Goal: Download file/media

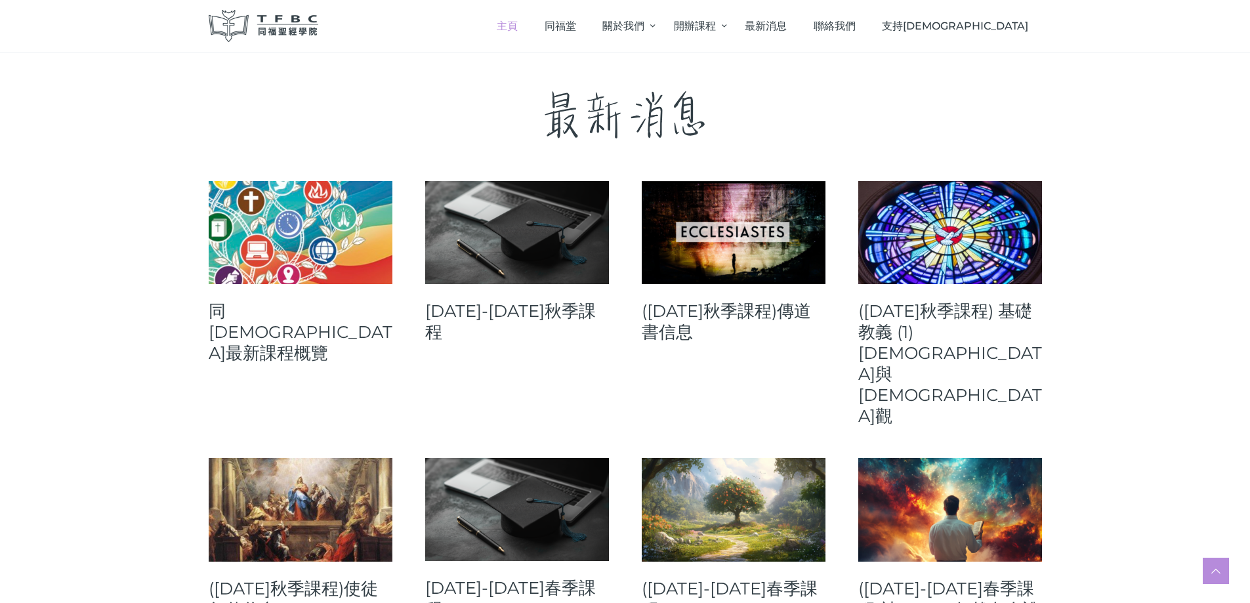
scroll to position [459, 0]
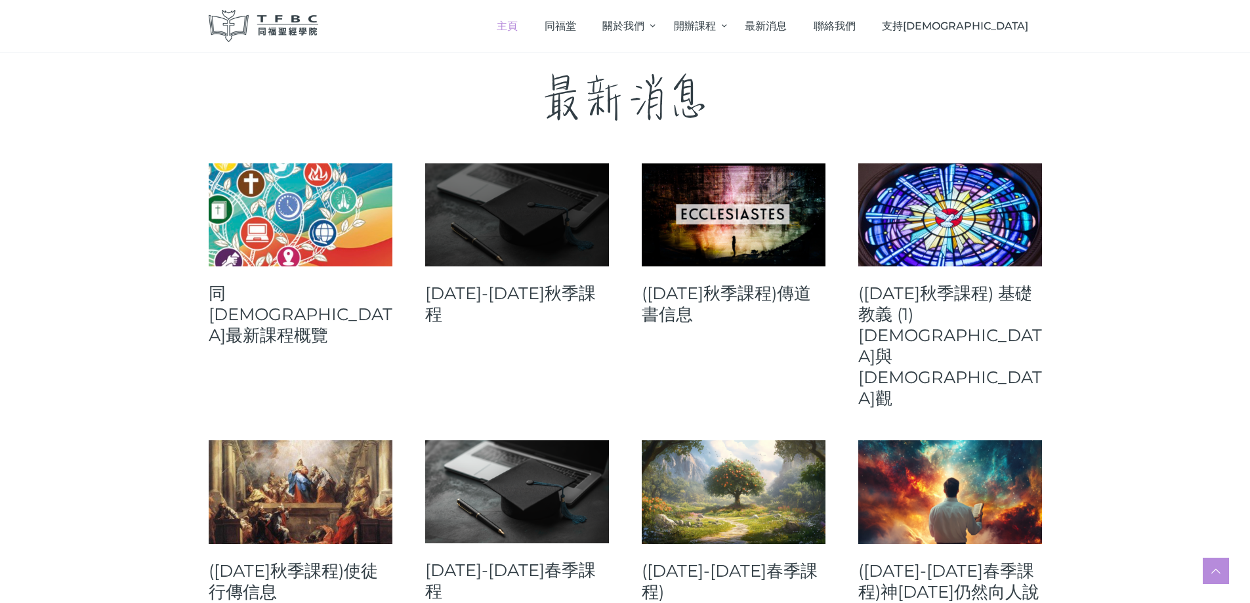
click at [497, 248] on link at bounding box center [517, 214] width 184 height 103
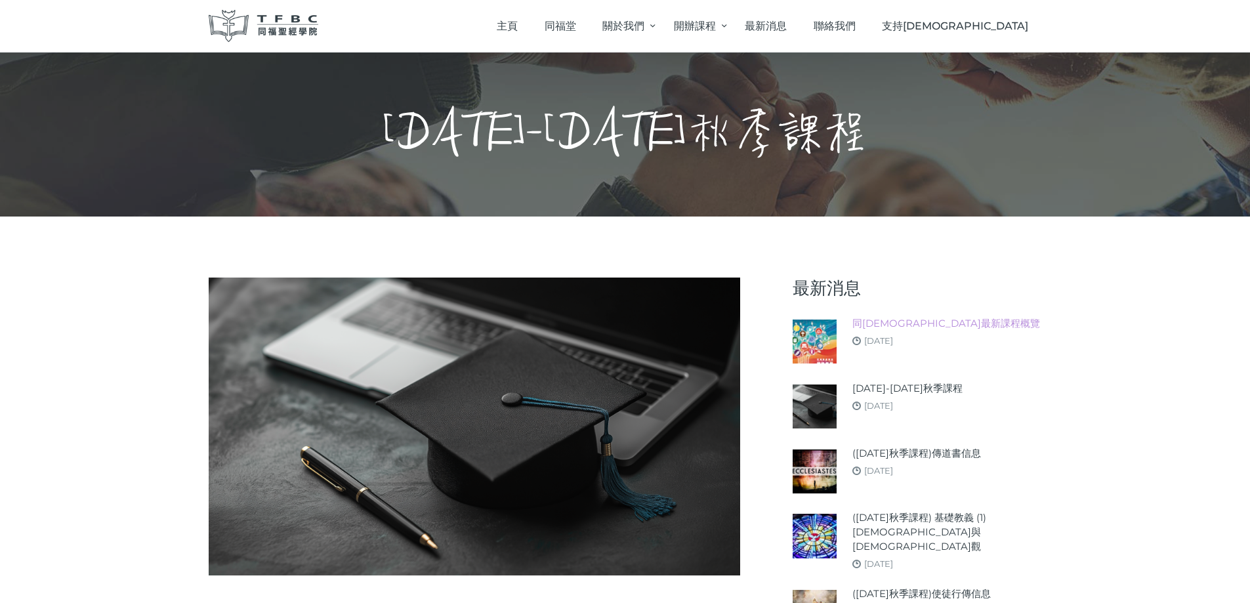
click at [903, 321] on link "同[DEMOGRAPHIC_DATA]最新課程概覽" at bounding box center [947, 323] width 188 height 14
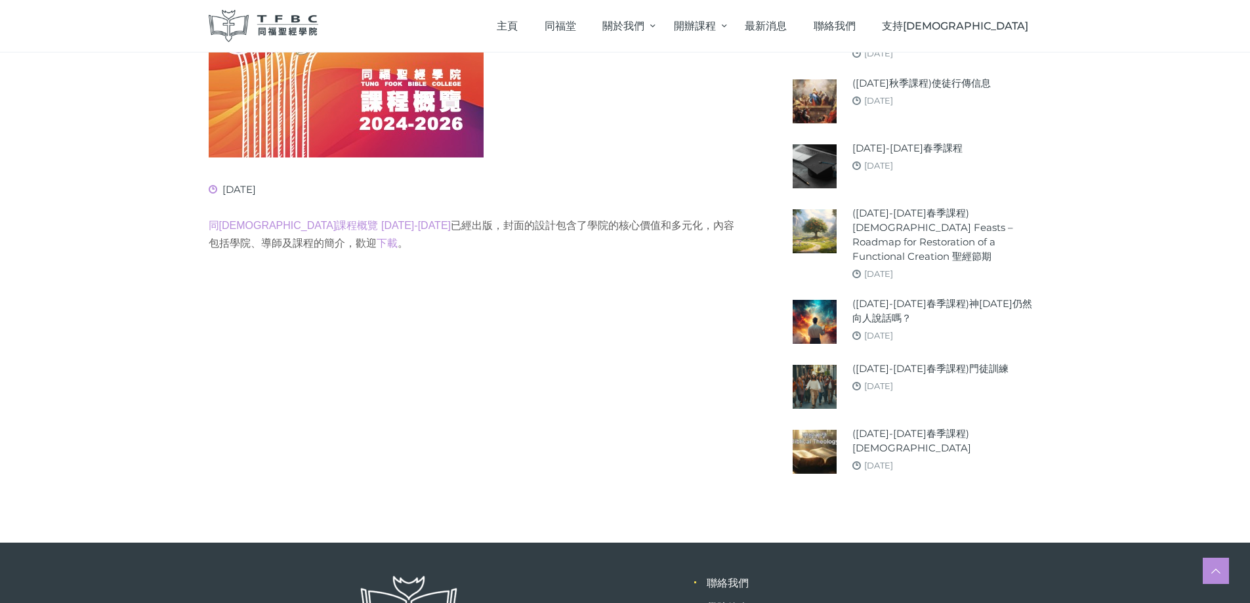
scroll to position [454, 0]
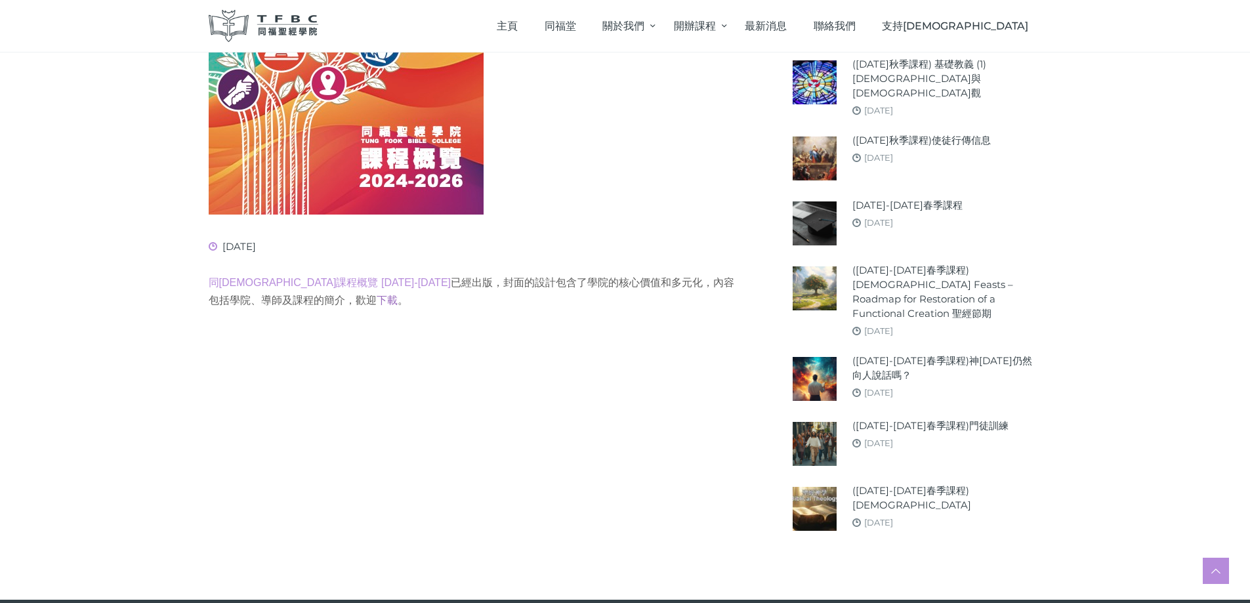
click at [377, 301] on link "下載" at bounding box center [387, 300] width 21 height 11
